Goal: Task Accomplishment & Management: Manage account settings

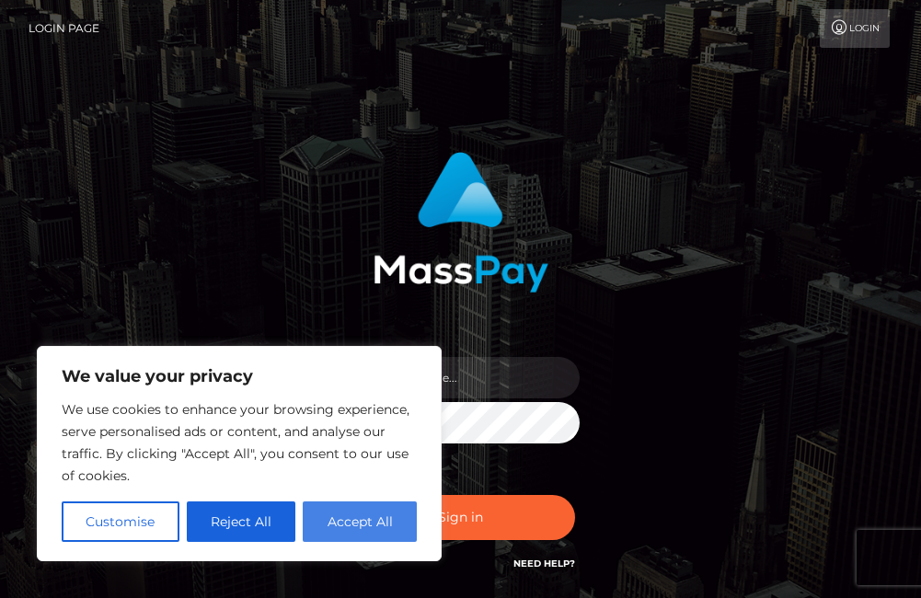
click at [368, 514] on button "Accept All" at bounding box center [360, 522] width 114 height 40
checkbox input "true"
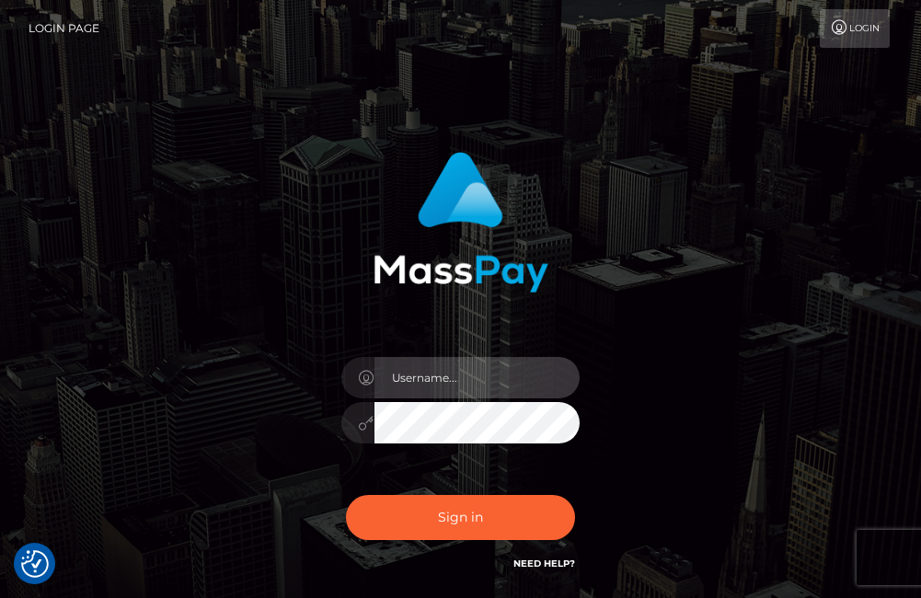
click at [428, 371] on input "text" at bounding box center [478, 377] width 206 height 41
type input "eunicessarahy62@gmai.com"
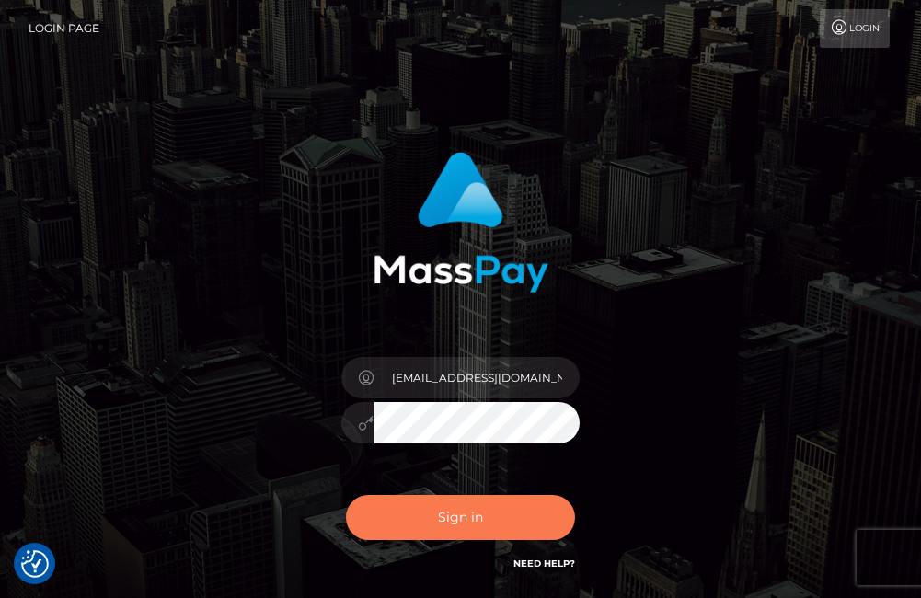
click at [473, 512] on button "Sign in" at bounding box center [461, 517] width 230 height 45
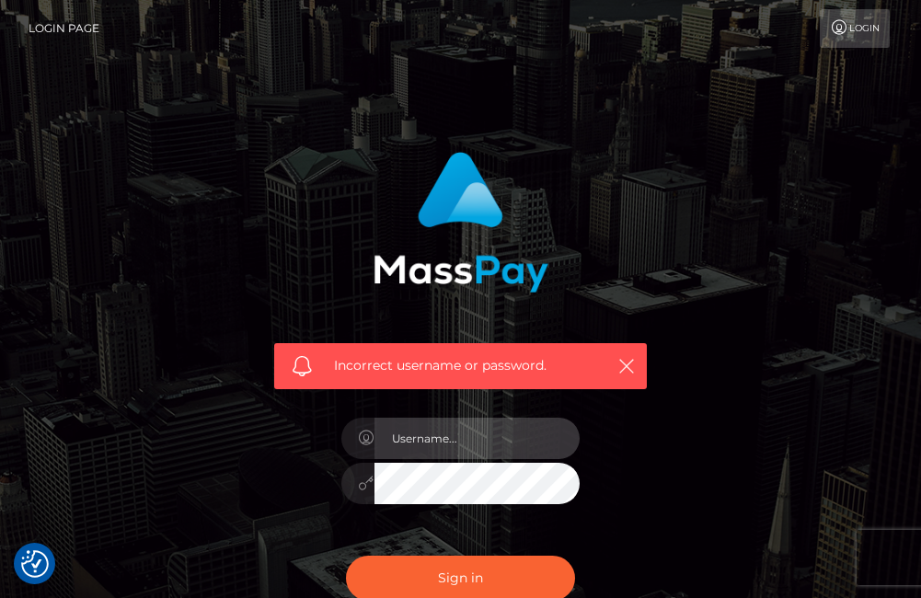
click at [511, 442] on input "text" at bounding box center [478, 438] width 206 height 41
click at [521, 441] on input "eunicessarahy62@gmai.com" at bounding box center [478, 438] width 206 height 41
click at [522, 436] on input "eunicessarahy62@gmai.com" at bounding box center [478, 438] width 206 height 41
type input "[EMAIL_ADDRESS][DOMAIN_NAME]"
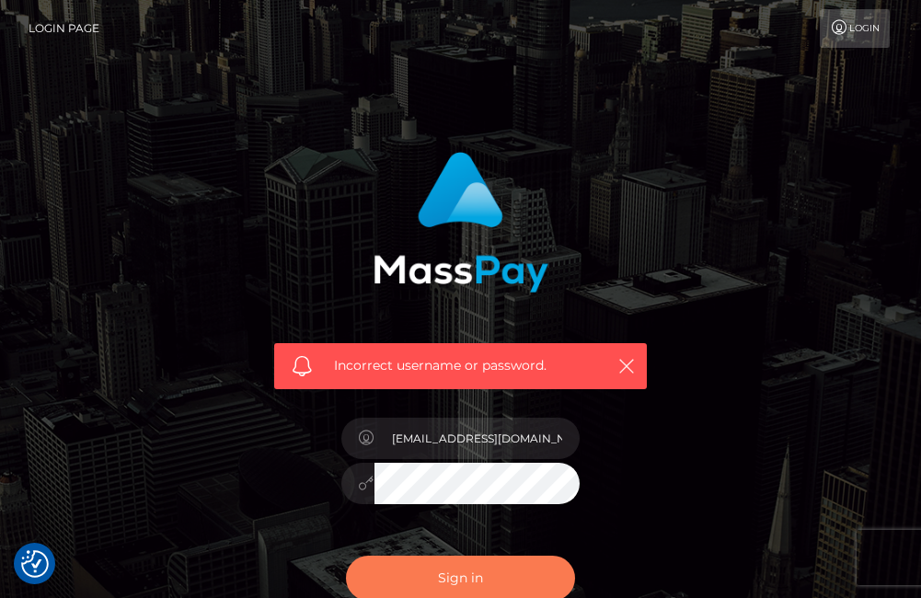
click at [480, 580] on button "Sign in" at bounding box center [461, 578] width 230 height 45
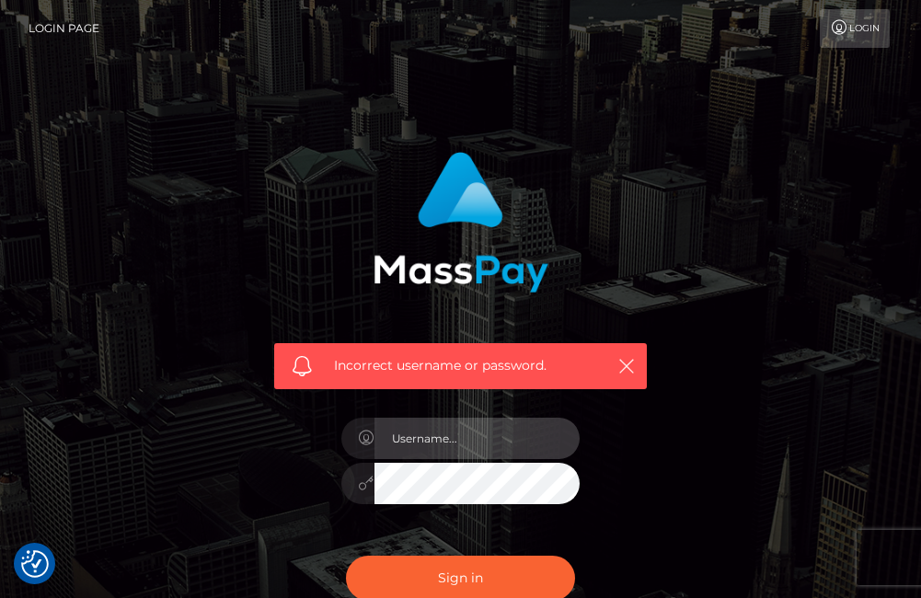
click at [447, 441] on input "text" at bounding box center [478, 438] width 206 height 41
type input "[EMAIL_ADDRESS][DOMAIN_NAME]"
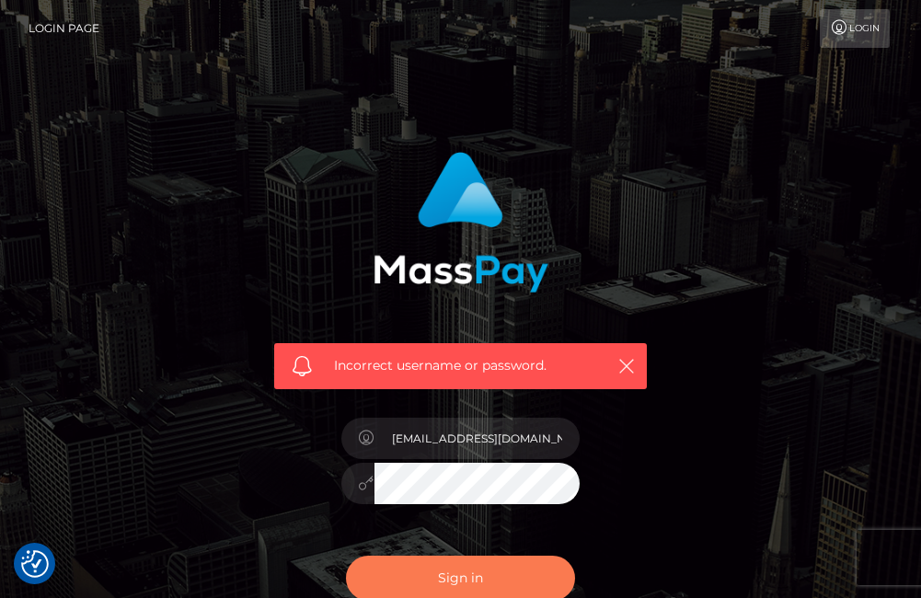
click at [458, 569] on button "Sign in" at bounding box center [461, 578] width 230 height 45
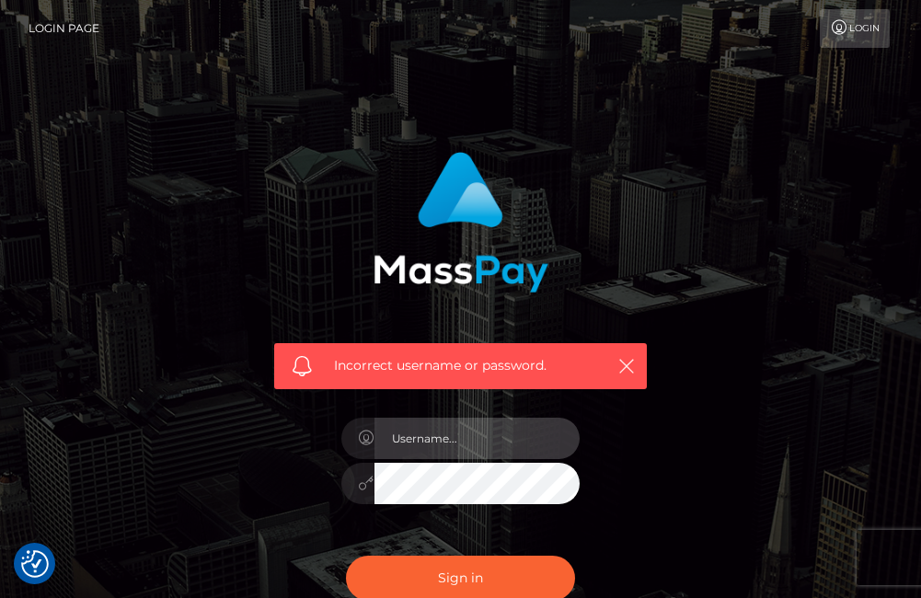
click at [487, 436] on input "text" at bounding box center [478, 438] width 206 height 41
type input "[EMAIL_ADDRESS][DOMAIN_NAME]"
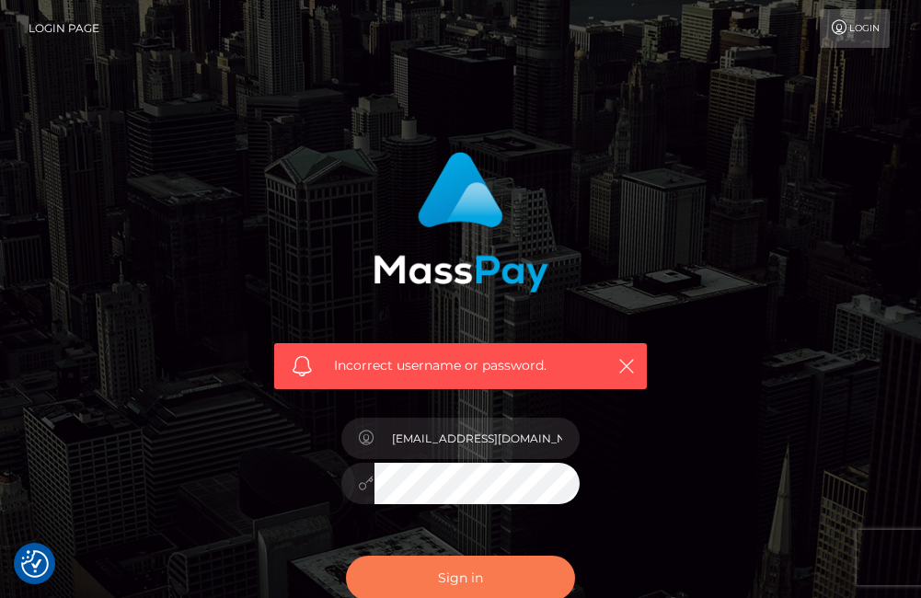
click at [463, 574] on button "Sign in" at bounding box center [461, 578] width 230 height 45
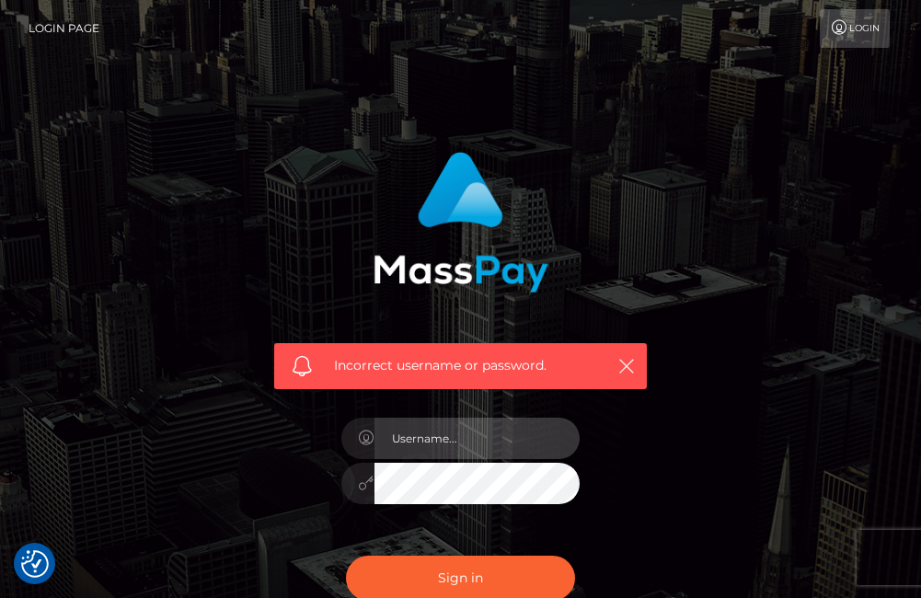
click at [475, 438] on input "text" at bounding box center [478, 438] width 206 height 41
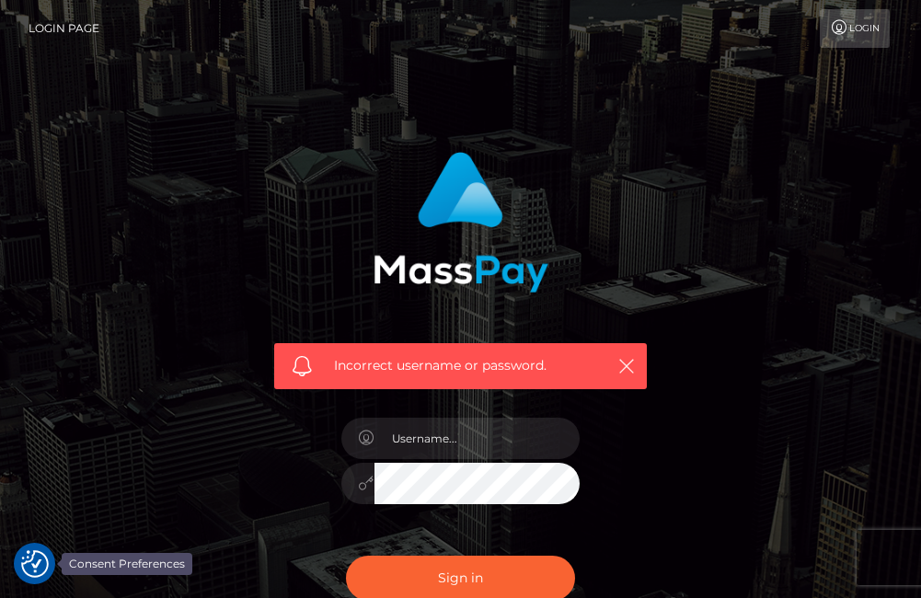
click at [38, 573] on img "Consent Preferences" at bounding box center [35, 564] width 28 height 28
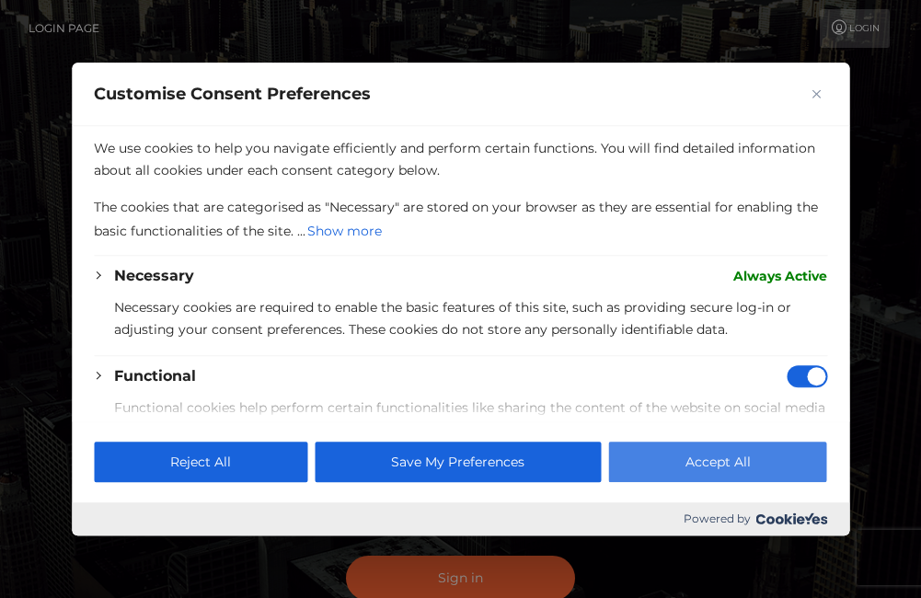
click at [666, 475] on button "Accept All" at bounding box center [718, 462] width 218 height 40
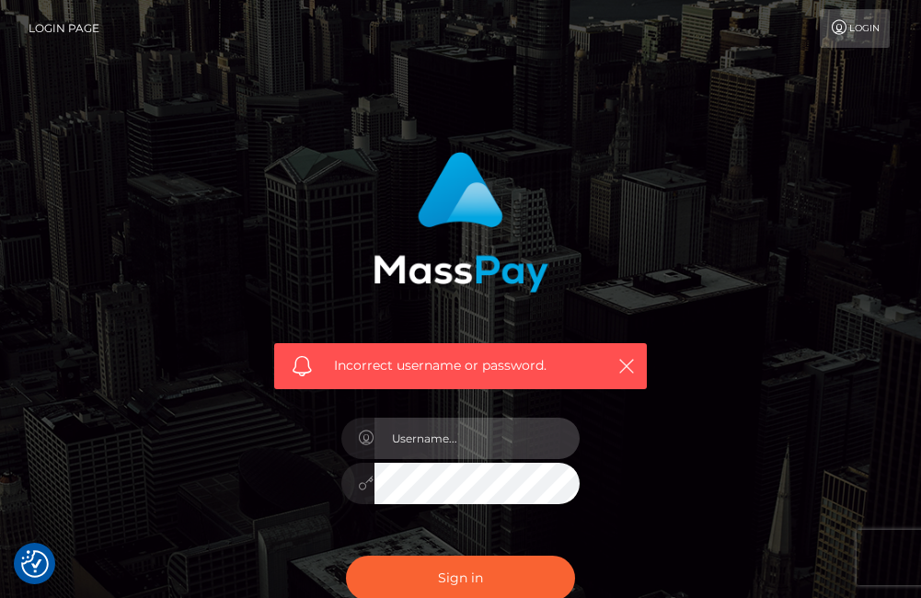
click at [429, 434] on input "text" at bounding box center [478, 438] width 206 height 41
type input "eunicessarahy62@gmail.com"
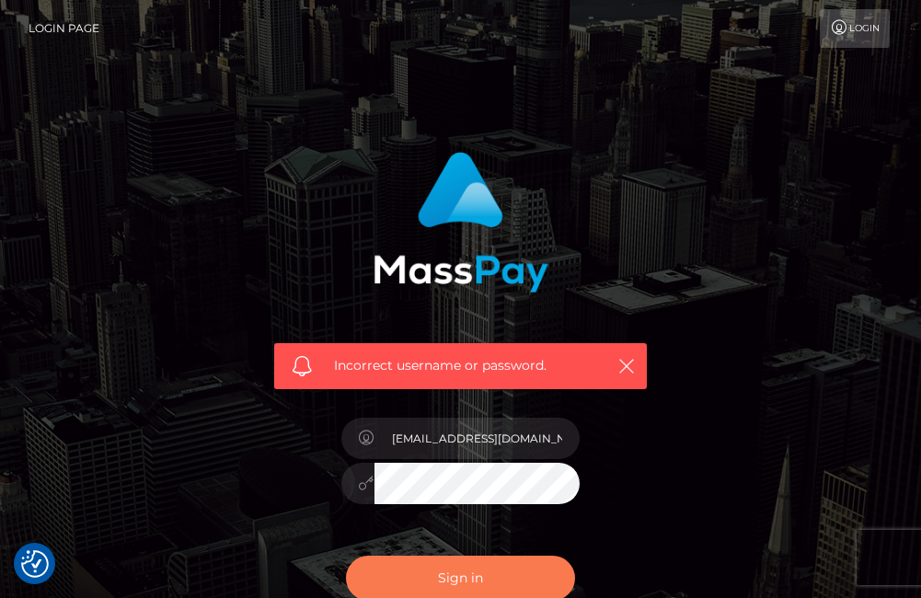
click at [464, 571] on button "Sign in" at bounding box center [461, 578] width 230 height 45
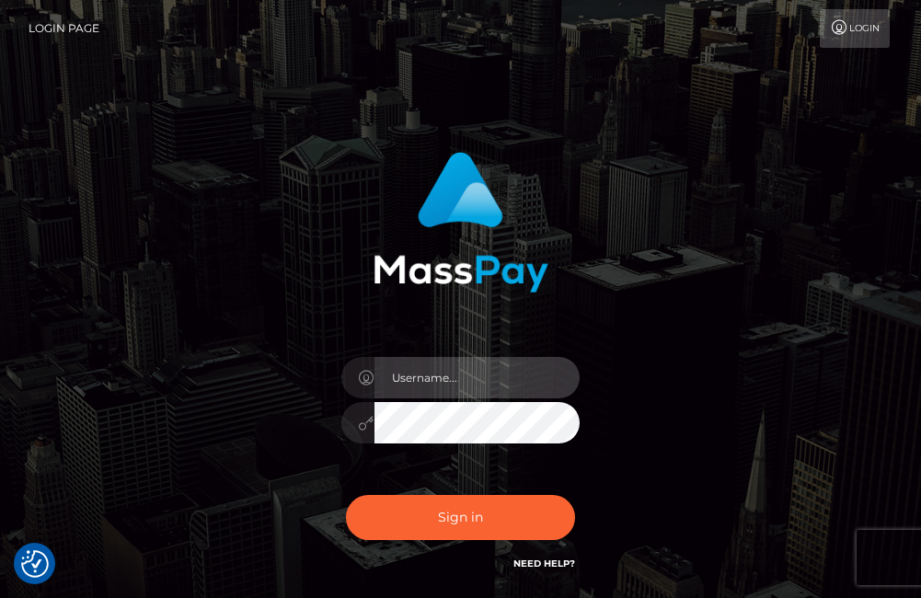
click at [458, 369] on input "text" at bounding box center [478, 377] width 206 height 41
type input "[EMAIL_ADDRESS][DOMAIN_NAME]"
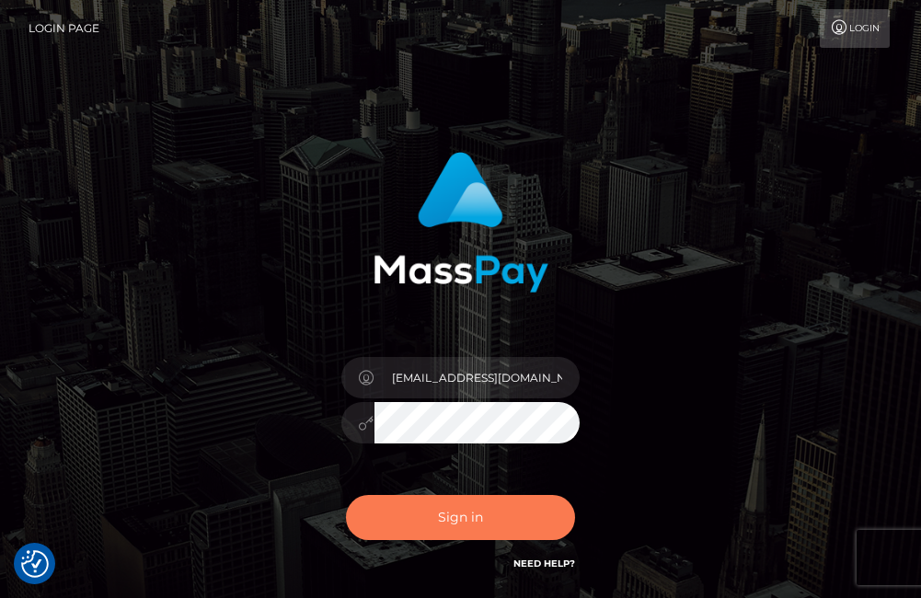
click at [457, 512] on button "Sign in" at bounding box center [461, 517] width 230 height 45
